Goal: Navigation & Orientation: Find specific page/section

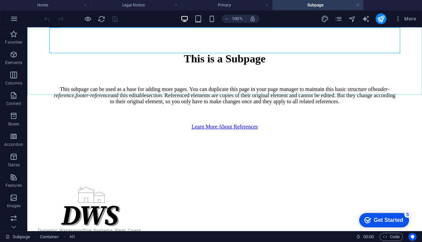
scroll to position [2386, 0]
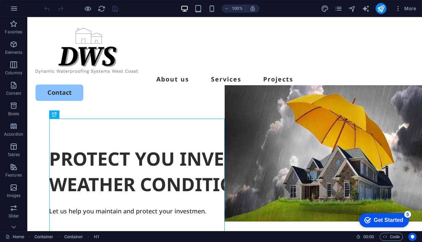
click at [46, 8] on div at bounding box center [81, 8] width 76 height 11
drag, startPoint x: 46, startPoint y: 8, endPoint x: 34, endPoint y: 1, distance: 14.2
click at [46, 8] on div at bounding box center [81, 8] width 76 height 11
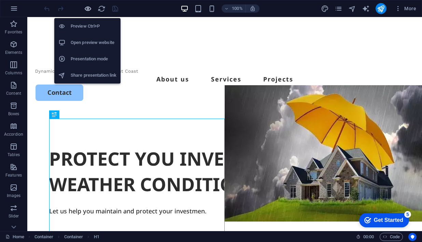
click at [89, 9] on icon "button" at bounding box center [88, 9] width 8 height 8
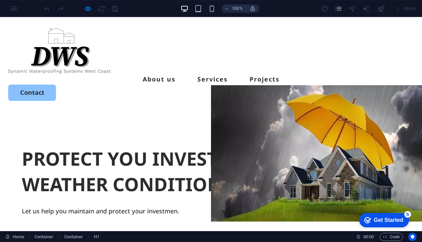
click at [114, 11] on div at bounding box center [81, 8] width 76 height 11
click at [115, 12] on div at bounding box center [81, 8] width 76 height 11
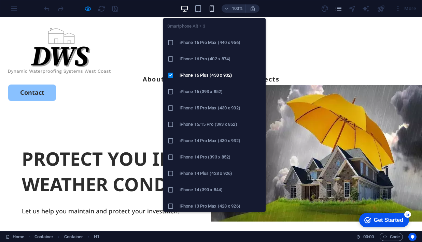
click at [211, 6] on icon "button" at bounding box center [212, 9] width 8 height 8
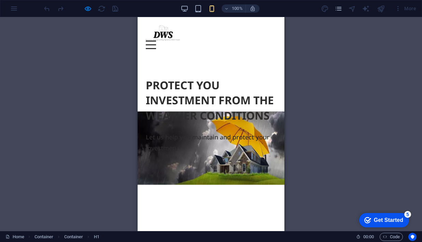
click at [298, 84] on div "Drag here to replace the existing content. Press “Ctrl” if you want to create a…" at bounding box center [211, 124] width 422 height 214
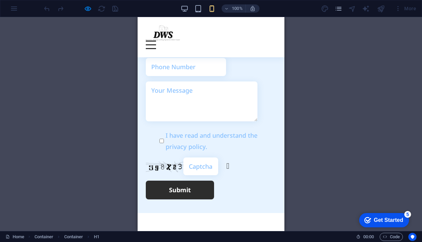
scroll to position [1888, 0]
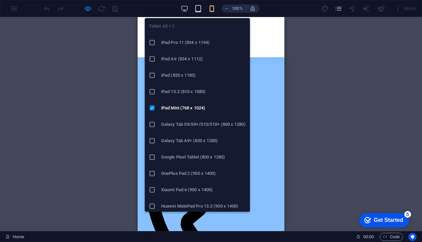
click at [198, 10] on icon "button" at bounding box center [198, 9] width 8 height 8
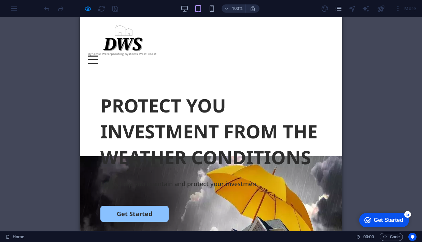
scroll to position [0, 0]
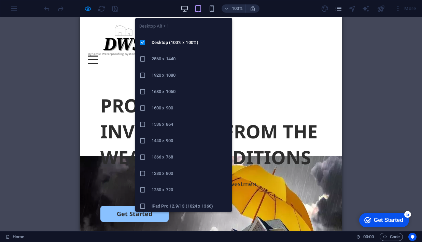
click at [186, 8] on icon "button" at bounding box center [184, 9] width 8 height 8
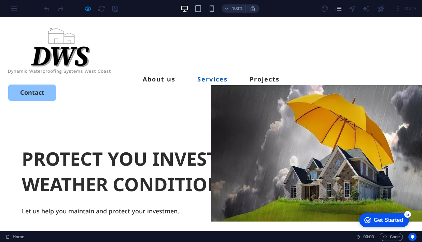
click at [227, 76] on link "Services" at bounding box center [212, 79] width 30 height 6
click at [279, 76] on link "Projects" at bounding box center [264, 79] width 30 height 6
